Goal: Transaction & Acquisition: Subscribe to service/newsletter

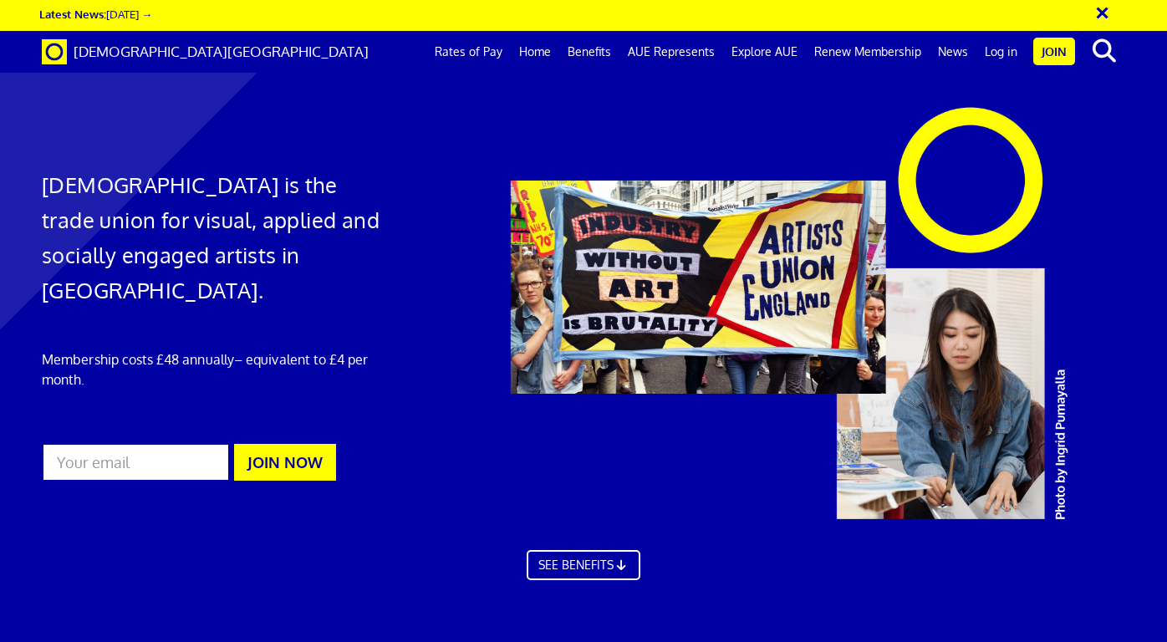
scroll to position [0, 8]
click at [160, 443] on input "email" at bounding box center [136, 462] width 188 height 38
type input "[PERSON_NAME][EMAIL_ADDRESS][DOMAIN_NAME]"
click at [277, 444] on button "JOIN NOW" at bounding box center [285, 462] width 102 height 37
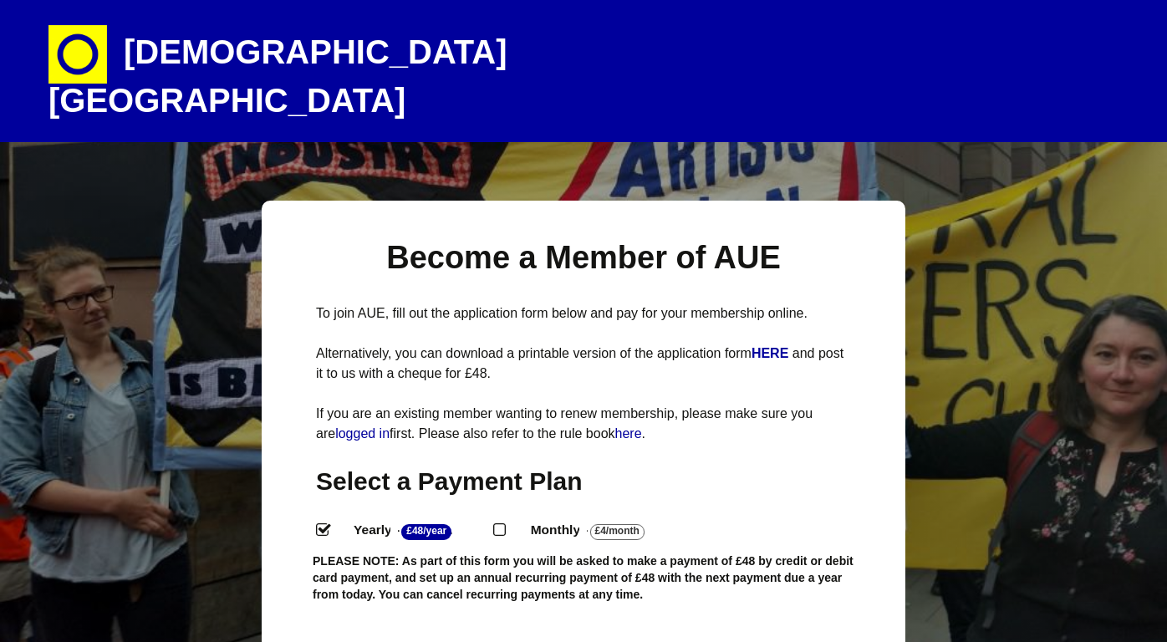
select select
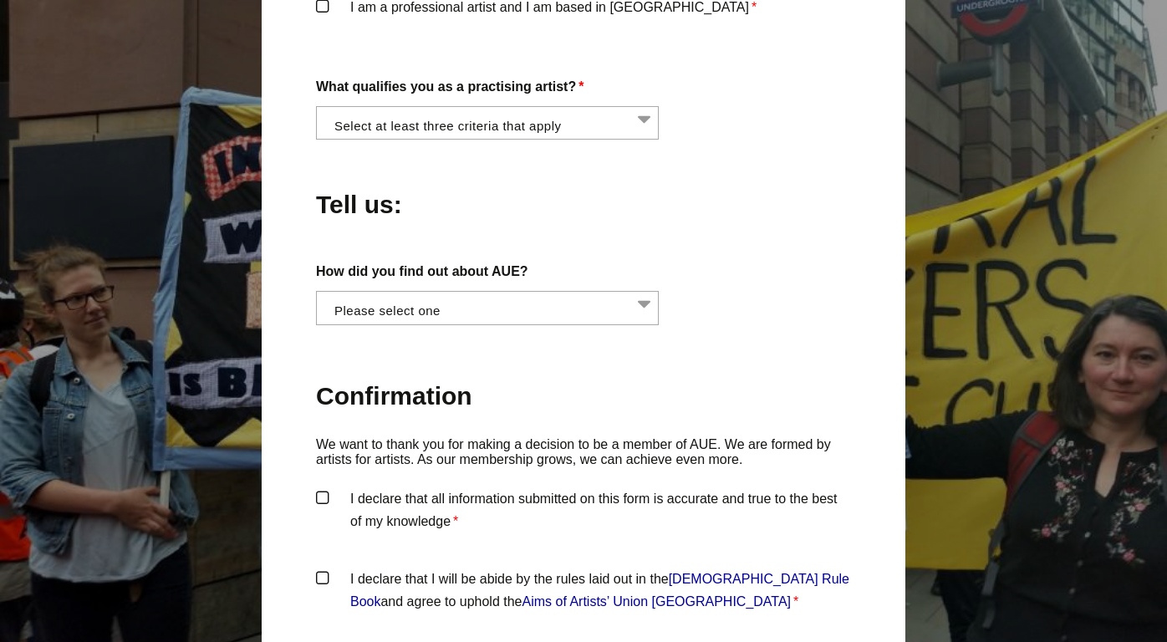
scroll to position [2164, 0]
